Goal: Transaction & Acquisition: Purchase product/service

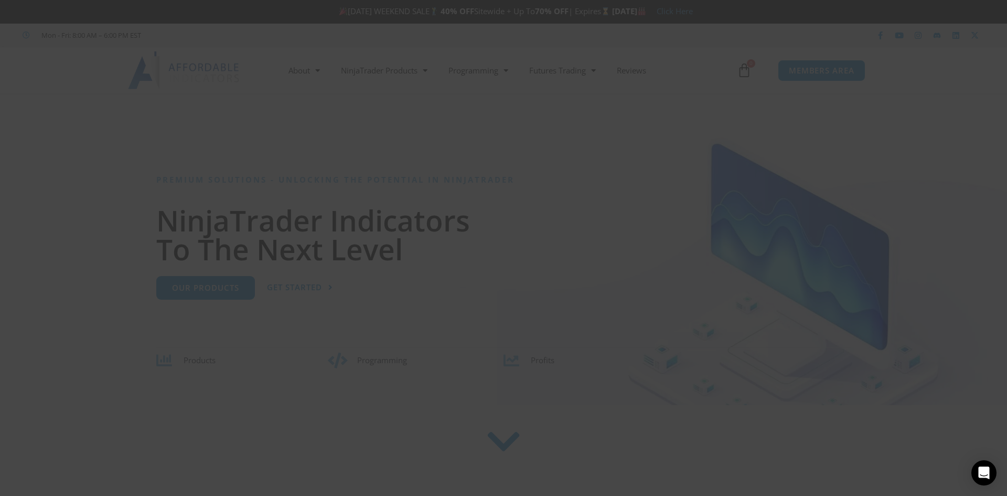
click at [842, 68] on div "Close this module SAVE 20% NOW Are you ready to take NinjaTrader to the next le…" at bounding box center [503, 248] width 1007 height 496
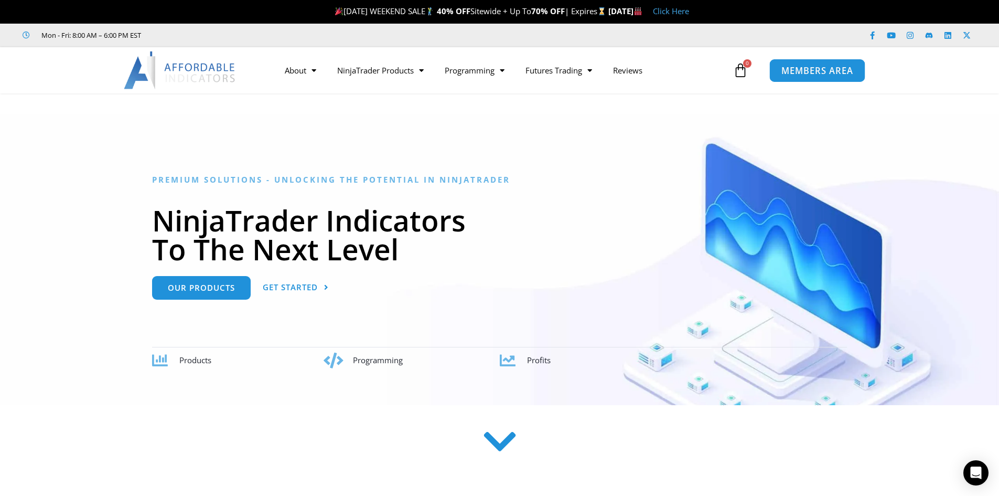
click at [819, 78] on link "MEMBERS AREA" at bounding box center [817, 70] width 96 height 24
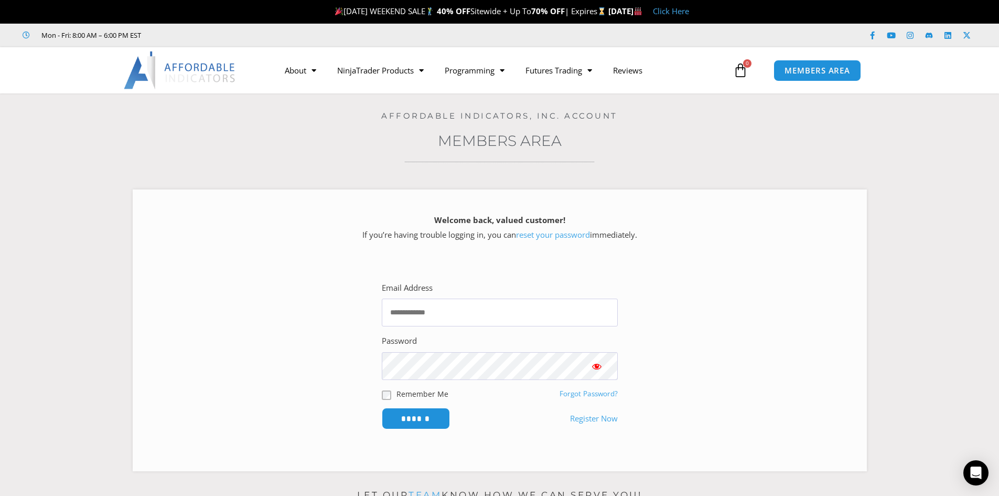
click at [339, 7] on span "LABOR DAY WEEKEND SALE 40% OFF Sitewide + Up To 70% OFF | Expires" at bounding box center [469, 11] width 275 height 10
click at [689, 10] on link "Click Here" at bounding box center [671, 11] width 36 height 10
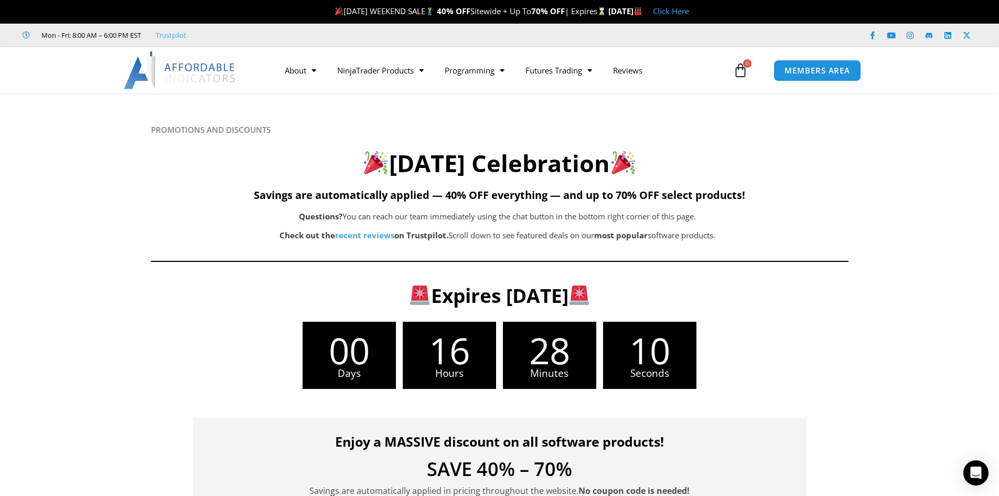
click at [250, 194] on h5 "Savings are automatically applied — 40% OFF everything — and up to 70% OFF sele…" at bounding box center [499, 195] width 697 height 13
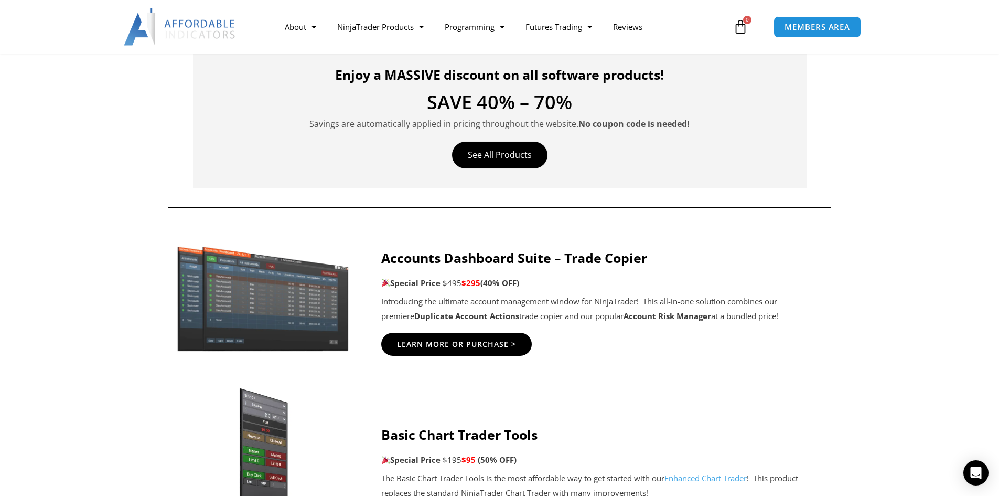
scroll to position [367, 0]
click at [523, 153] on link "See All Products" at bounding box center [499, 154] width 95 height 27
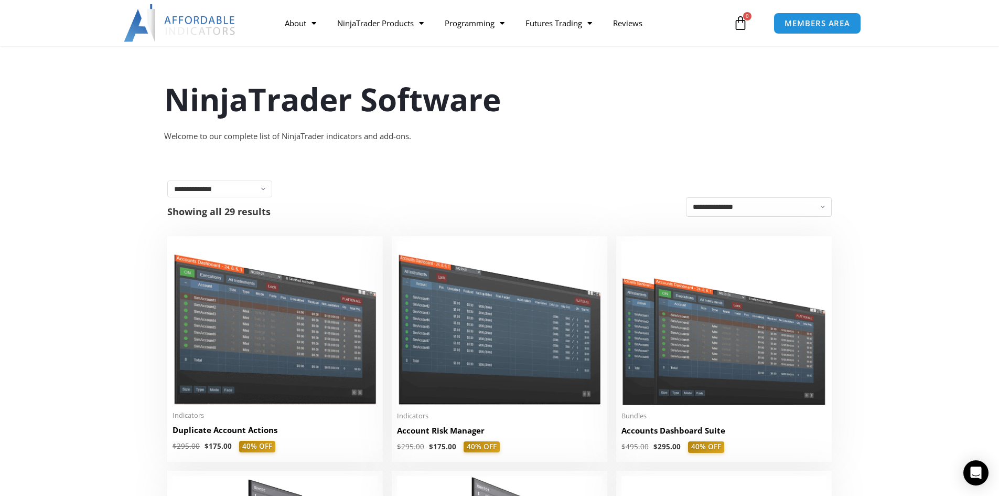
scroll to position [52, 0]
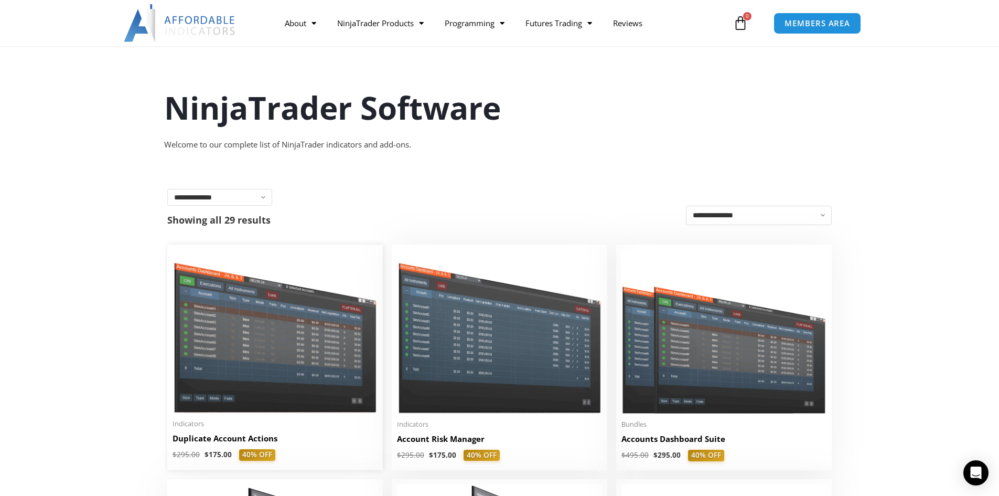
click at [319, 344] on img at bounding box center [275, 331] width 205 height 163
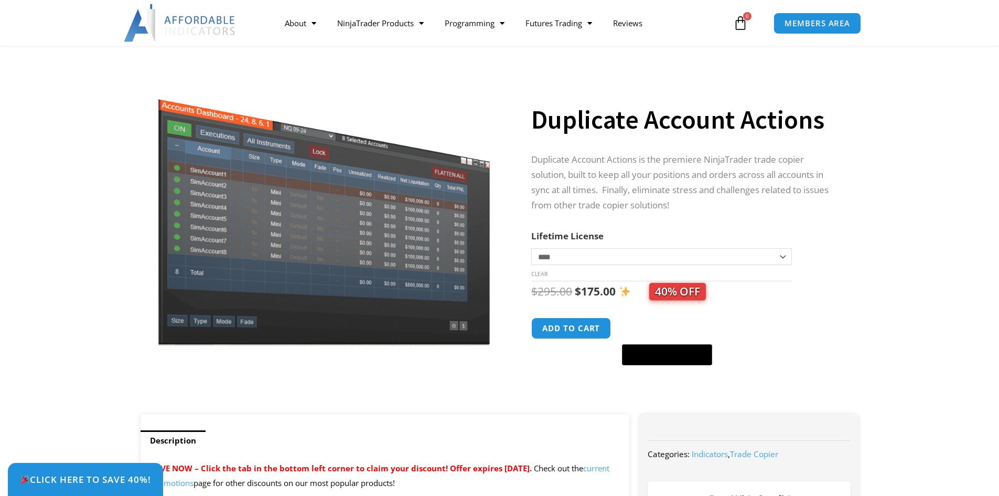
scroll to position [52, 0]
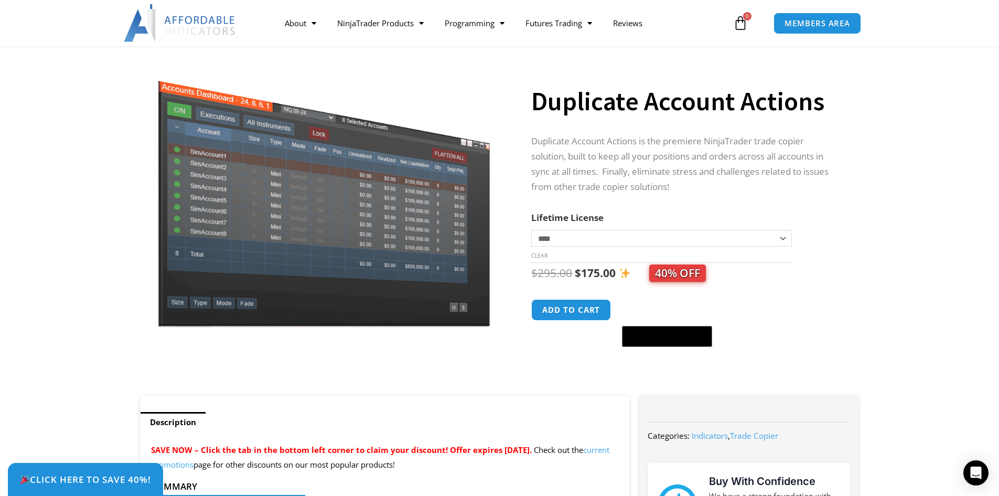
click at [629, 230] on select "**********" at bounding box center [661, 238] width 260 height 17
click at [828, 277] on div "$ 295.00 Original price was: $295.00. $ 175.00 Current price is: $175.00. 40% O…" at bounding box center [684, 273] width 306 height 20
drag, startPoint x: 569, startPoint y: 277, endPoint x: 623, endPoint y: 284, distance: 54.4
click at [619, 283] on div "$ 295.00 Original price was: $295.00. $ 175.00 Current price is: $175.00. 40% O…" at bounding box center [684, 273] width 306 height 20
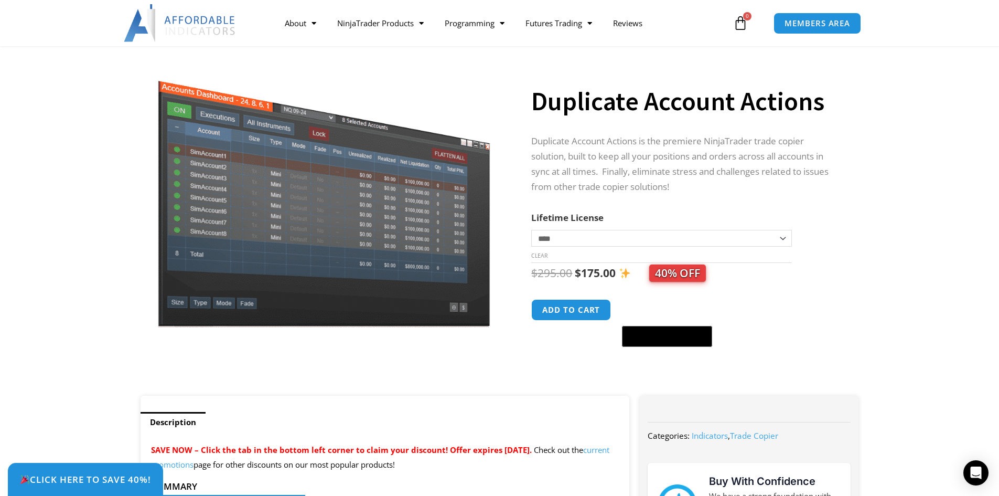
click at [772, 283] on div "$ 295.00 Original price was: $295.00. $ 175.00 Current price is: $175.00. 40% O…" at bounding box center [684, 273] width 306 height 20
